Goal: Use online tool/utility: Utilize a website feature to perform a specific function

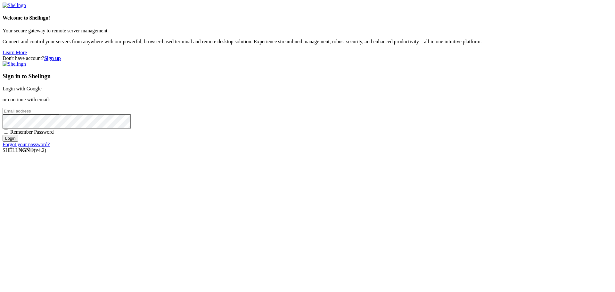
click at [59, 114] on input "email" at bounding box center [31, 111] width 57 height 7
paste input "[EMAIL_ADDRESS][DOMAIN_NAME]"
type input "[EMAIL_ADDRESS][DOMAIN_NAME]"
click at [18, 142] on input "Login" at bounding box center [11, 138] width 16 height 7
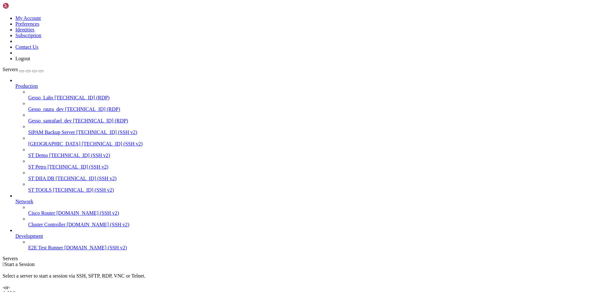
click at [73, 118] on span "[TECHNICAL_ID] (RDP)" at bounding box center [100, 120] width 55 height 5
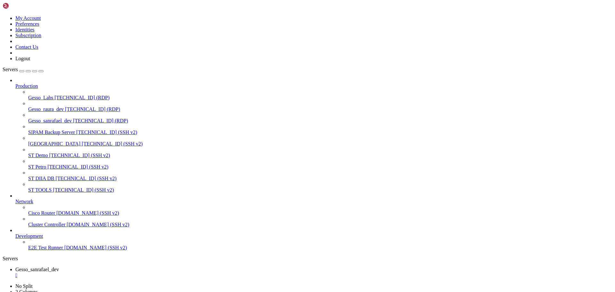
drag, startPoint x: 249, startPoint y: 507, endPoint x: 175, endPoint y: 354, distance: 170.3
drag, startPoint x: 236, startPoint y: 546, endPoint x: 76, endPoint y: 298, distance: 294.8
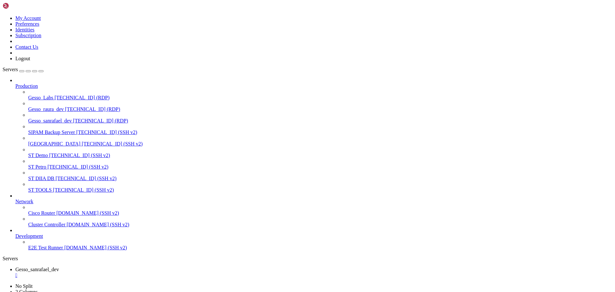
drag, startPoint x: 169, startPoint y: 378, endPoint x: 246, endPoint y: 379, distance: 77.2
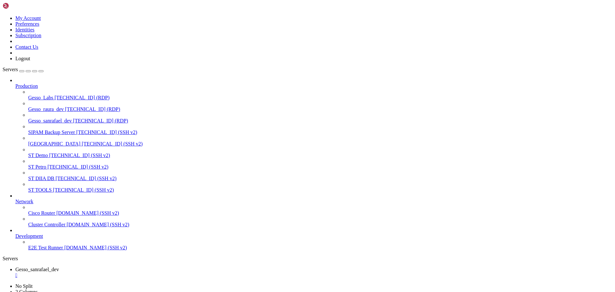
drag, startPoint x: 95, startPoint y: 359, endPoint x: 142, endPoint y: 359, distance: 47.1
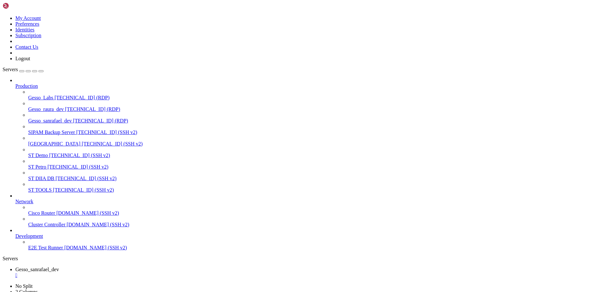
drag, startPoint x: 142, startPoint y: 358, endPoint x: 175, endPoint y: 358, distance: 32.3
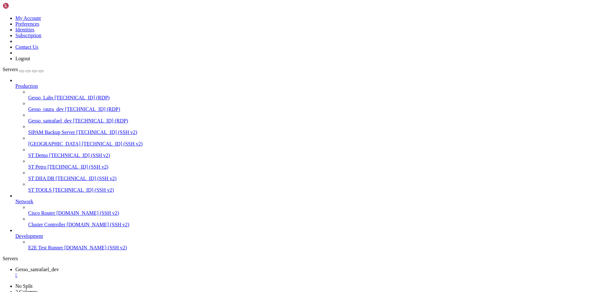
click at [135, 272] on div "" at bounding box center [313, 275] width 597 height 6
